Goal: Information Seeking & Learning: Learn about a topic

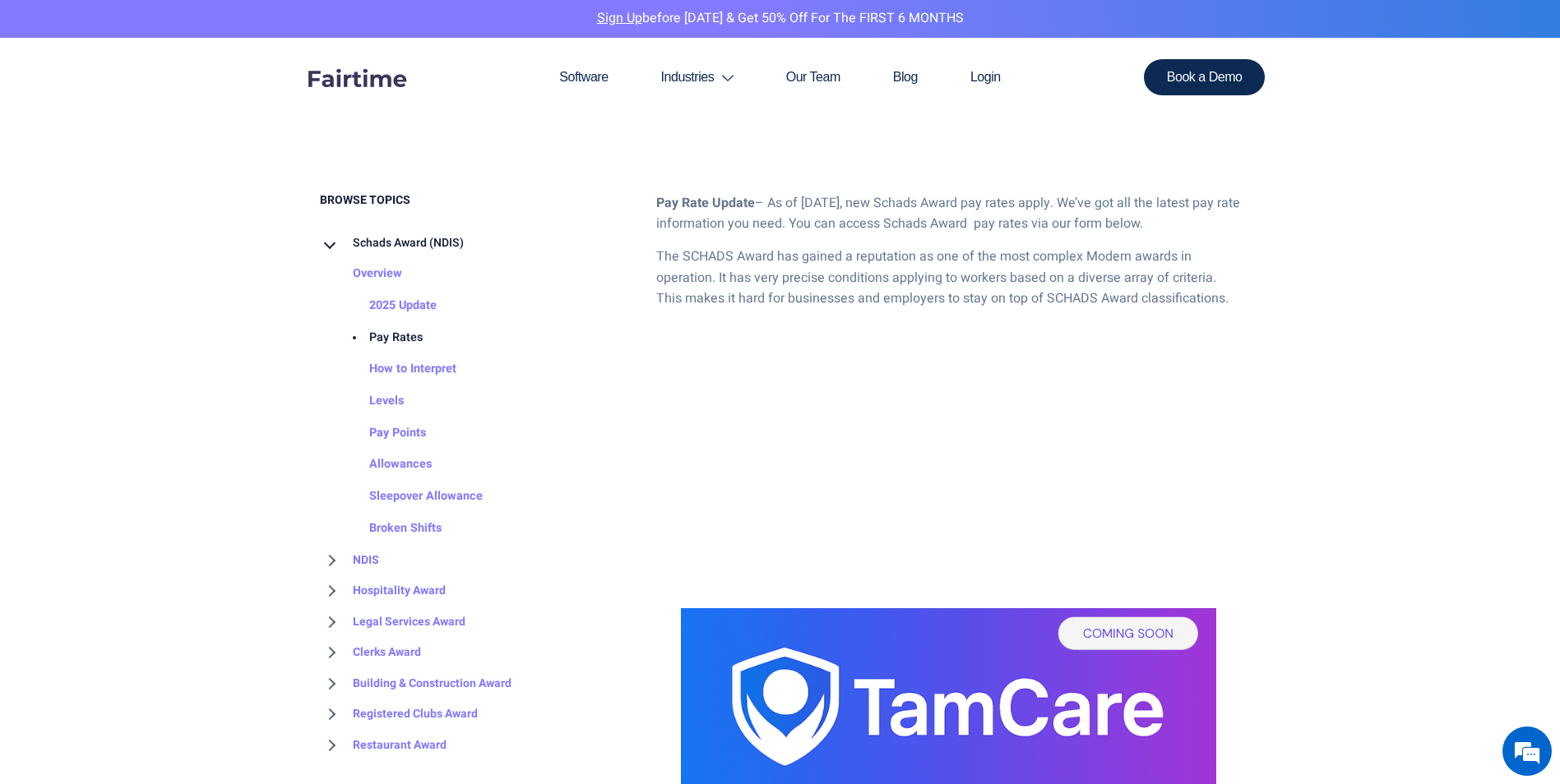
scroll to position [822, 0]
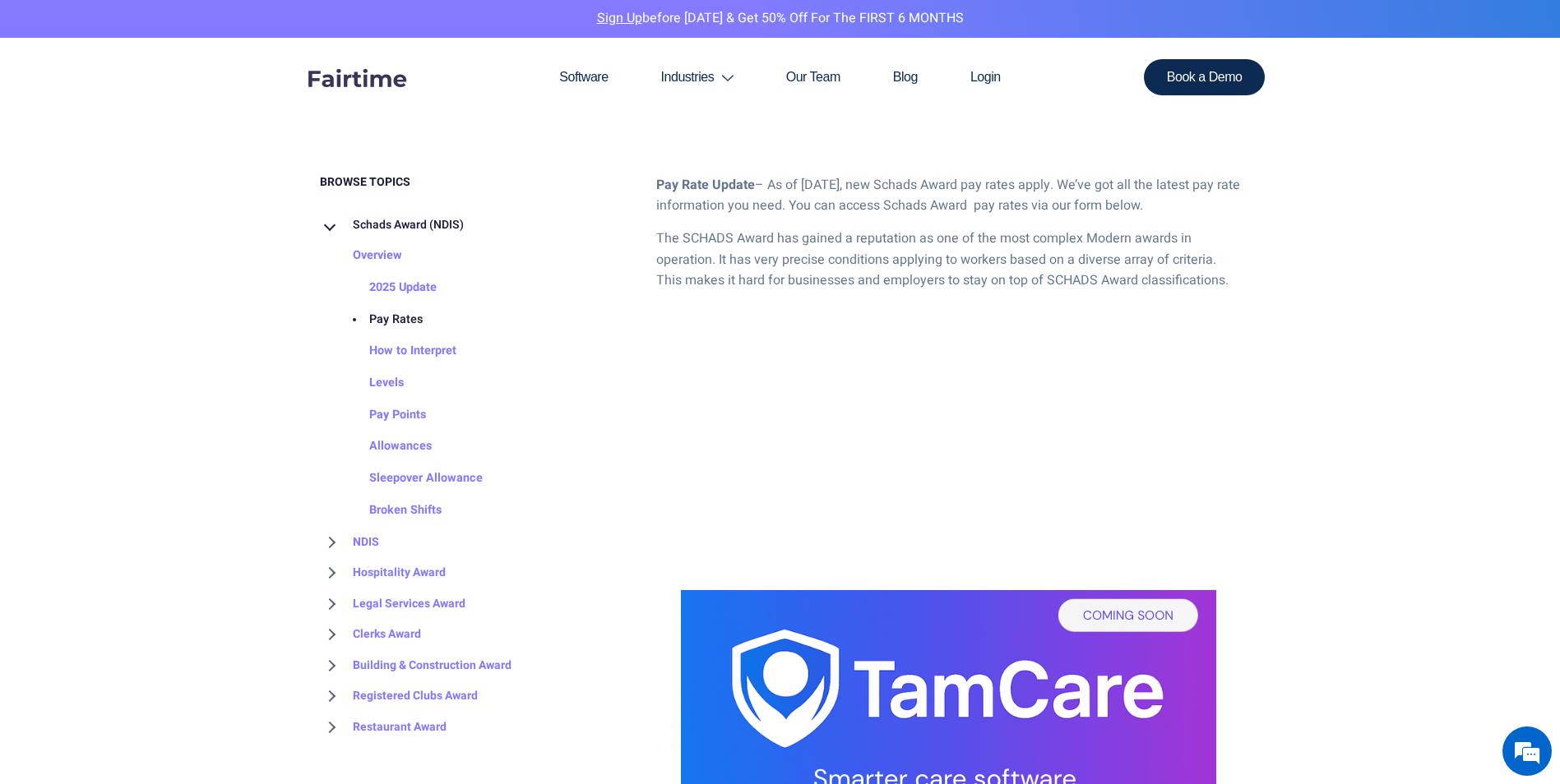
click at [389, 320] on link "Pay Rates" at bounding box center [379, 320] width 86 height 32
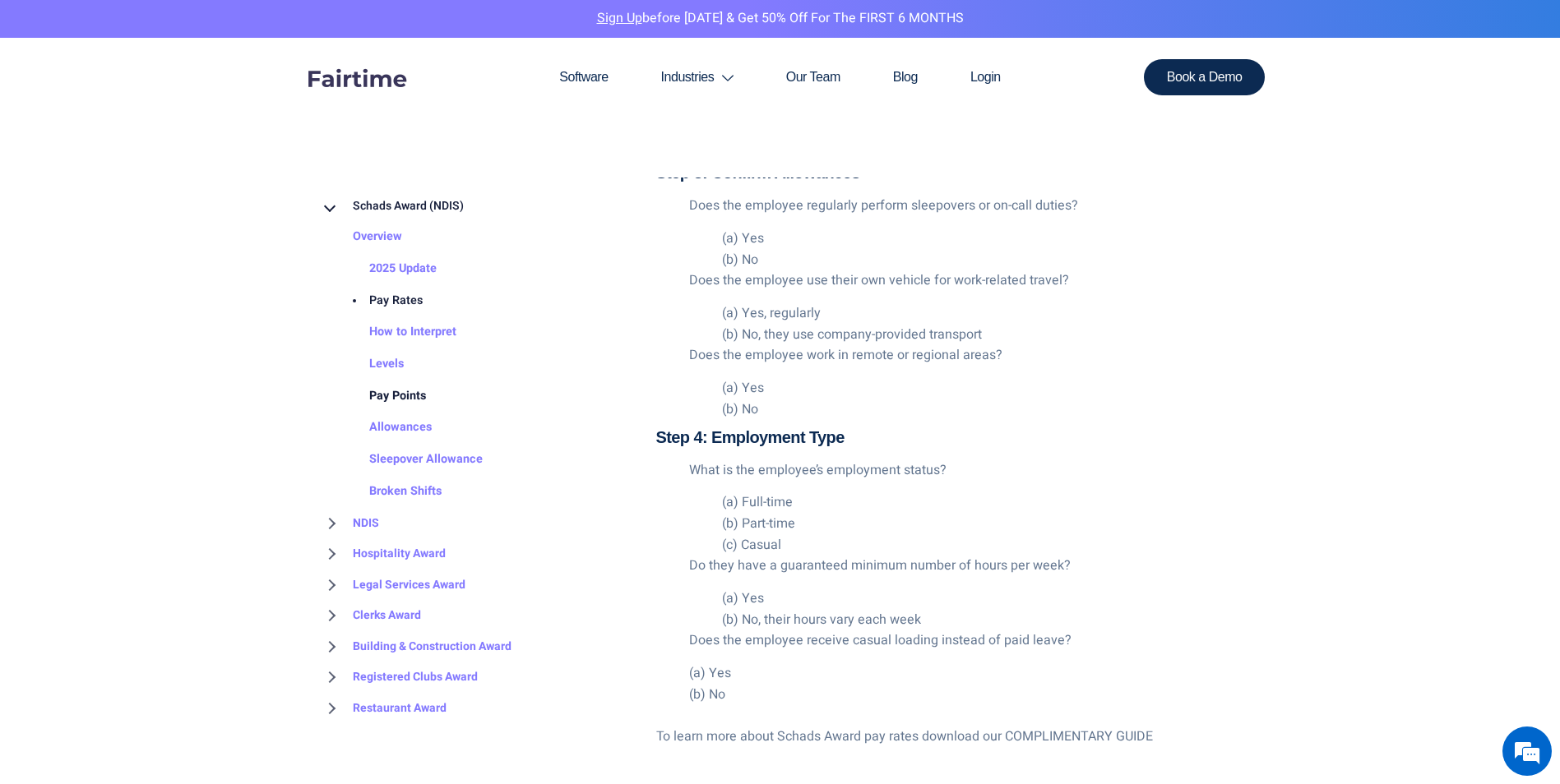
click at [400, 392] on link "Pay Points" at bounding box center [381, 397] width 89 height 32
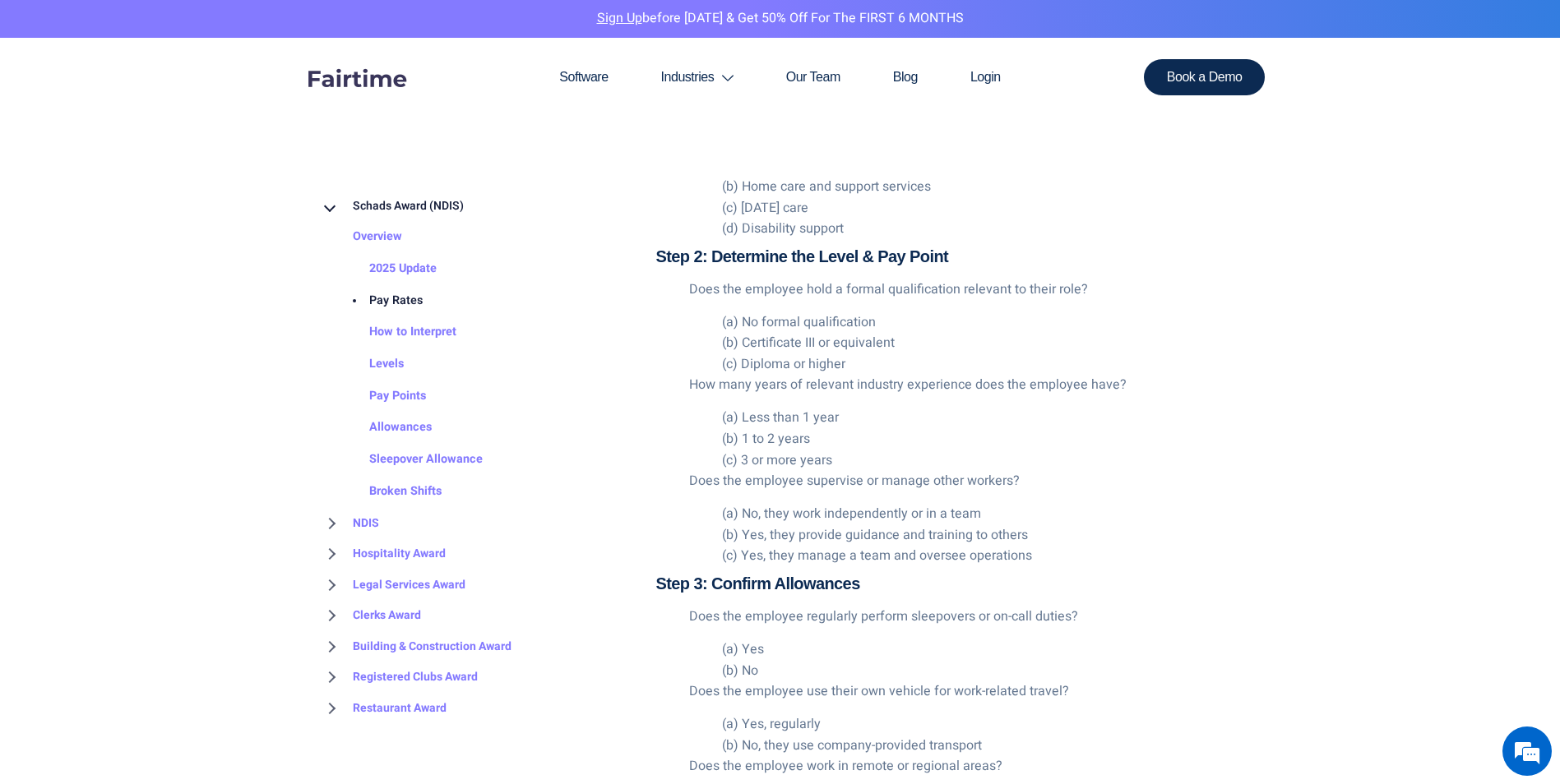
scroll to position [2218, 0]
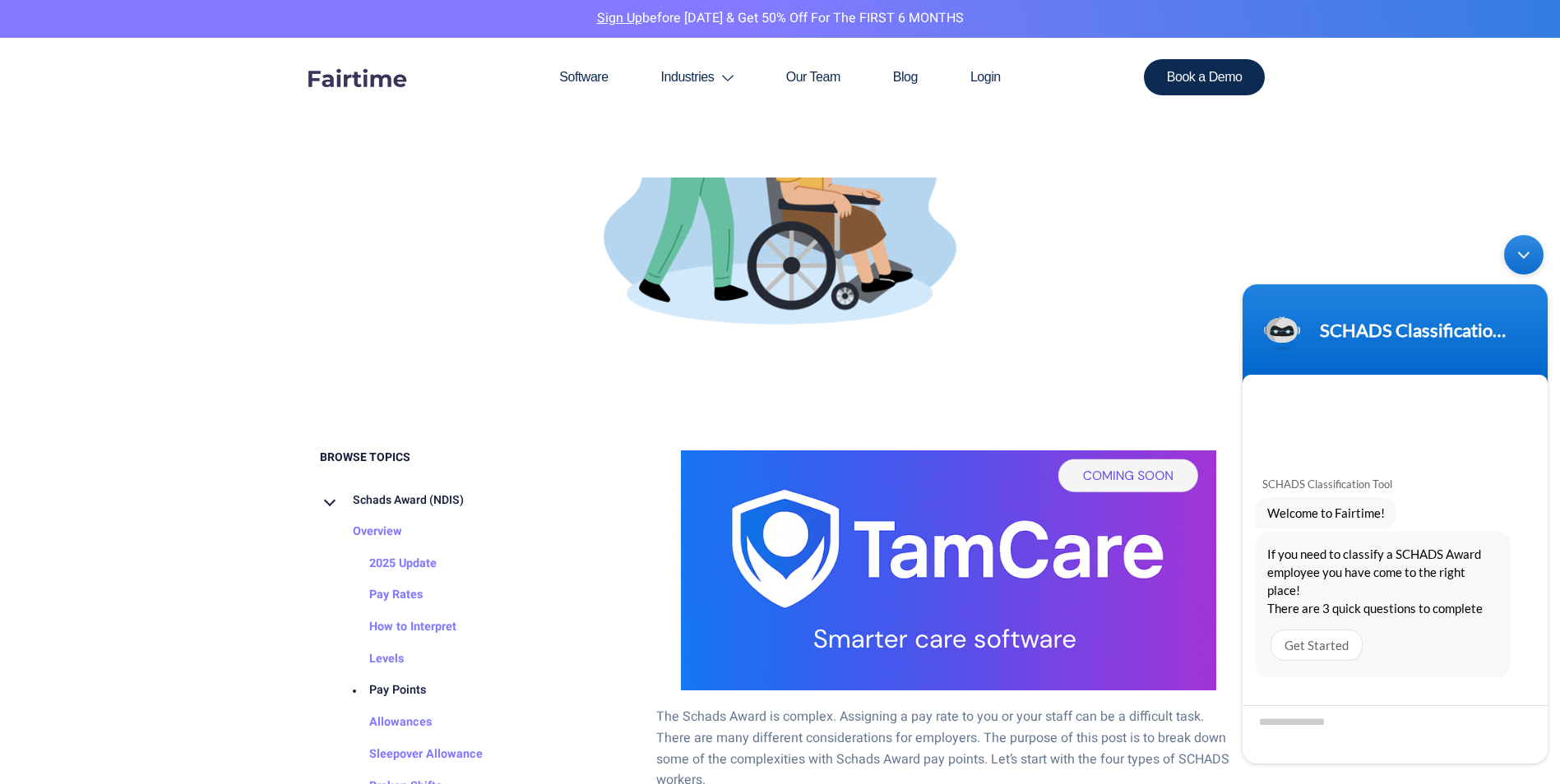
scroll to position [493, 0]
